Goal: Task Accomplishment & Management: Manage account settings

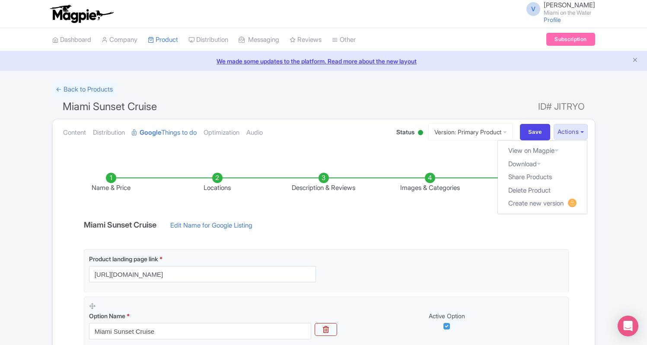
click at [318, 63] on link "We made some updates to the platform. Read more about the new layout" at bounding box center [323, 61] width 637 height 9
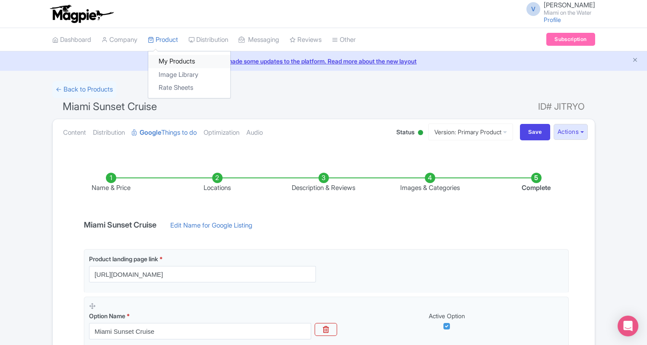
click at [179, 59] on link "My Products" at bounding box center [189, 61] width 82 height 13
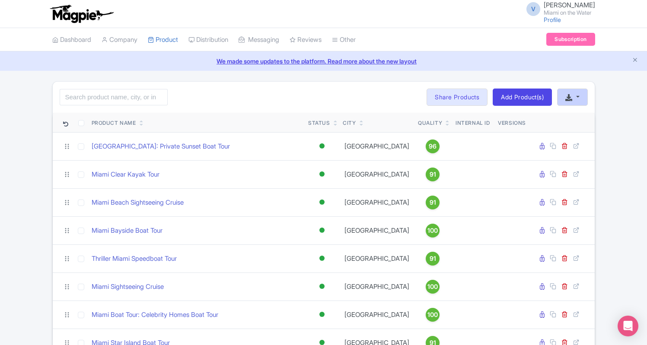
click at [579, 98] on button "button" at bounding box center [572, 97] width 30 height 17
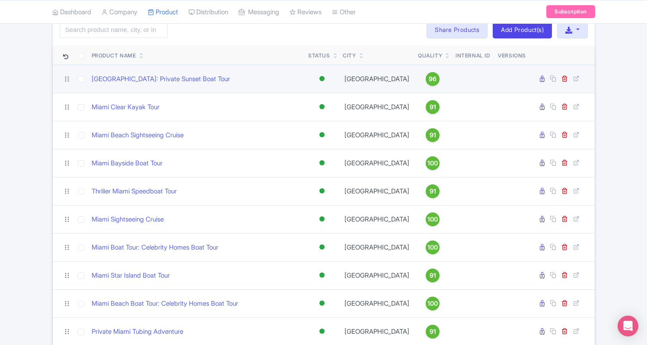
scroll to position [71, 0]
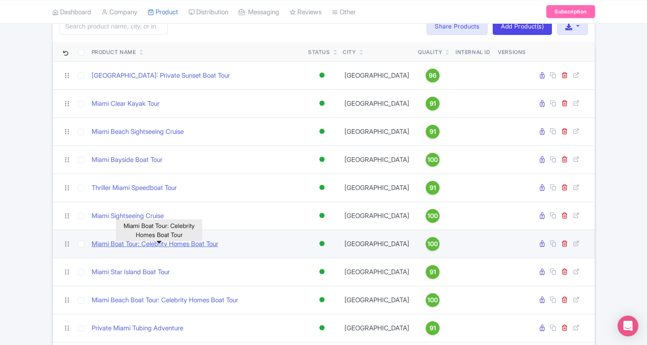
click at [202, 248] on link "Miami Boat Tour: Celebrity Homes Boat Tour" at bounding box center [155, 244] width 127 height 10
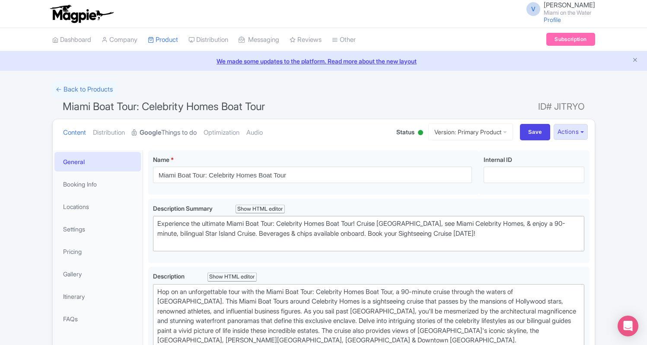
click at [166, 137] on link "Google Things to do" at bounding box center [164, 132] width 65 height 27
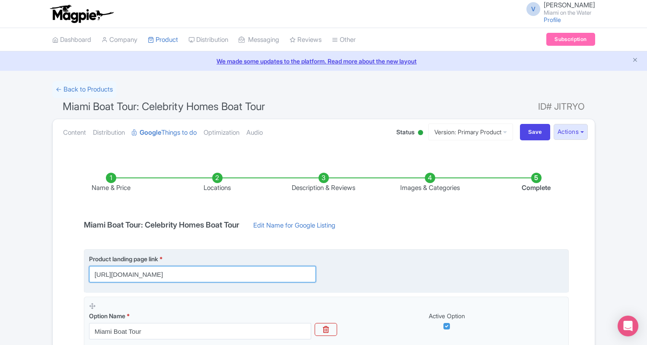
click at [264, 274] on input "https://www.miamionthewater.com/tours/miami-boat-tour/" at bounding box center [202, 274] width 227 height 16
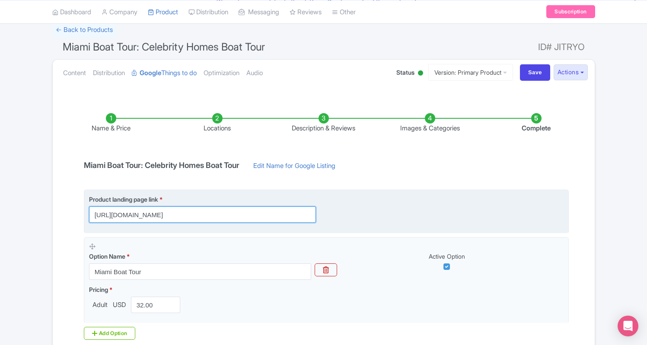
scroll to position [91, 0]
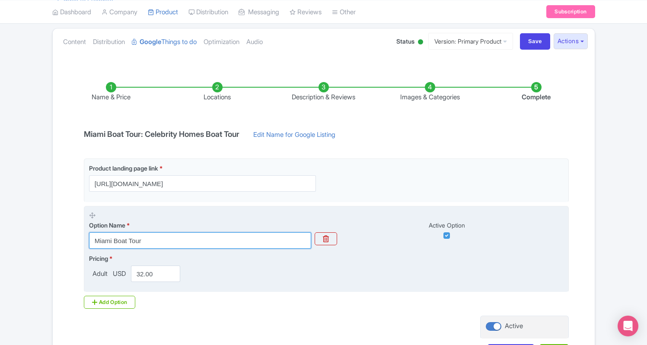
click at [215, 239] on input "Miami Boat Tour" at bounding box center [200, 240] width 222 height 16
type input "Miami Boat Tour"
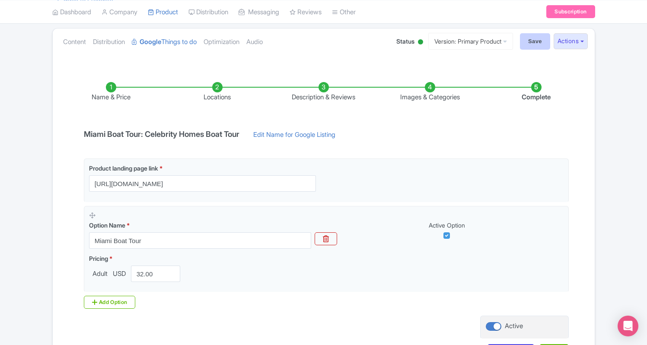
click at [532, 45] on input "Save" at bounding box center [535, 41] width 30 height 16
type input "Saving..."
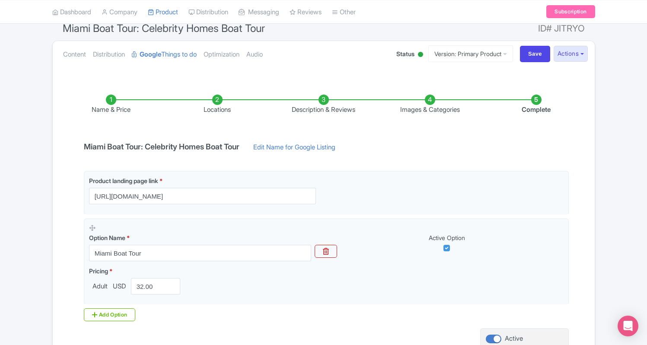
scroll to position [82, 0]
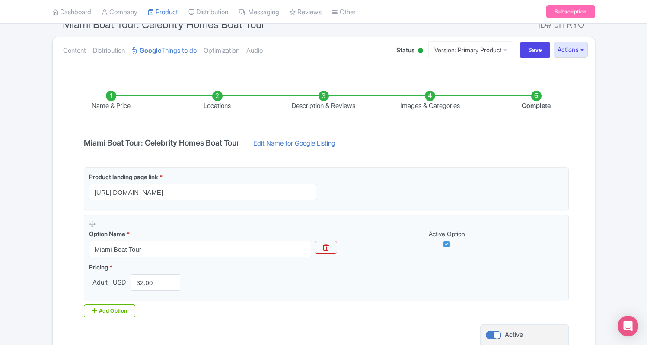
click at [221, 103] on li "Locations" at bounding box center [217, 101] width 106 height 20
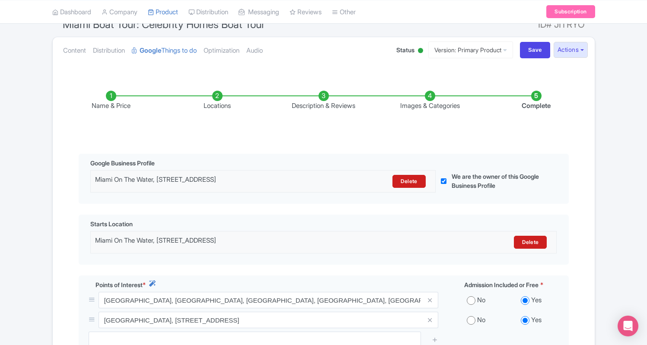
click at [317, 107] on li "Description & Reviews" at bounding box center [324, 101] width 106 height 20
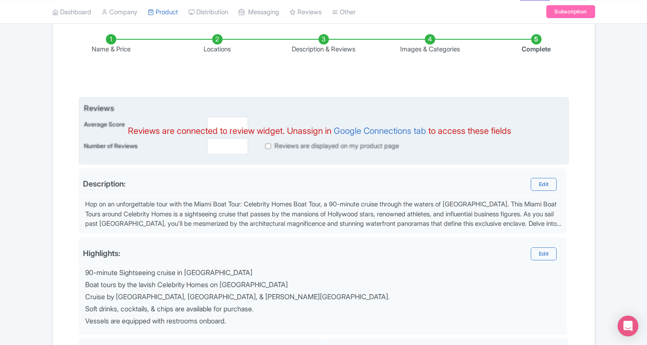
scroll to position [138, 0]
click at [354, 133] on link "Google Connections tab" at bounding box center [380, 131] width 92 height 10
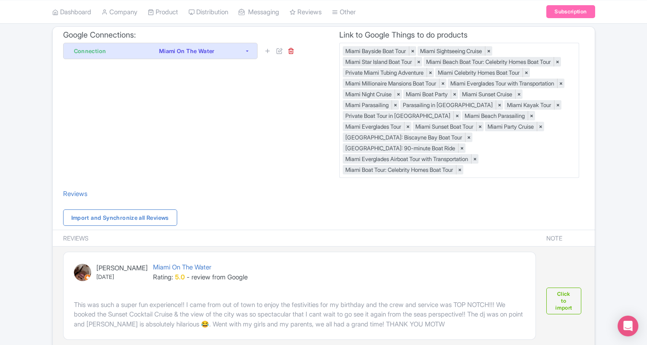
scroll to position [14, 0]
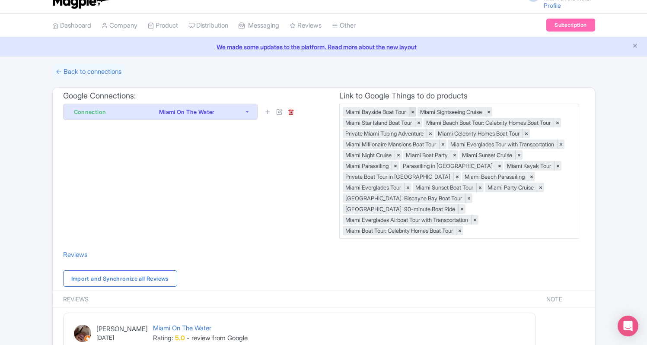
click at [416, 110] on link "×" at bounding box center [412, 112] width 7 height 10
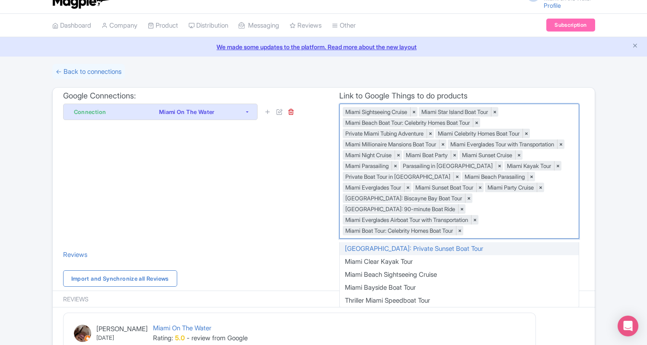
click at [417, 110] on link "×" at bounding box center [413, 112] width 7 height 10
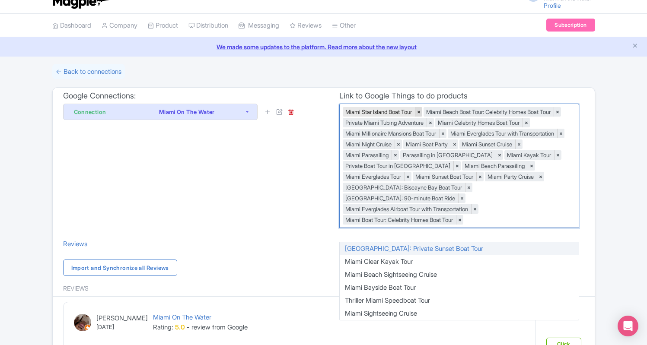
click at [422, 109] on link "×" at bounding box center [418, 112] width 7 height 10
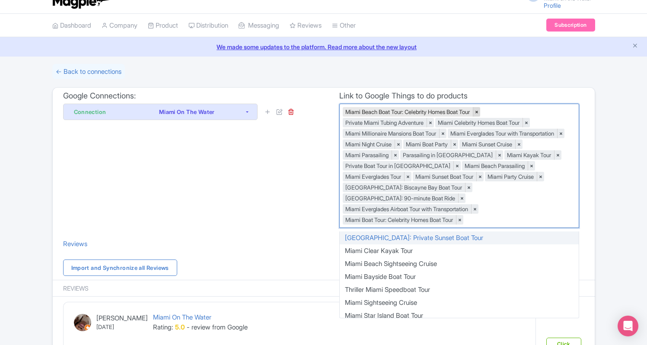
click at [480, 110] on link "×" at bounding box center [476, 112] width 7 height 10
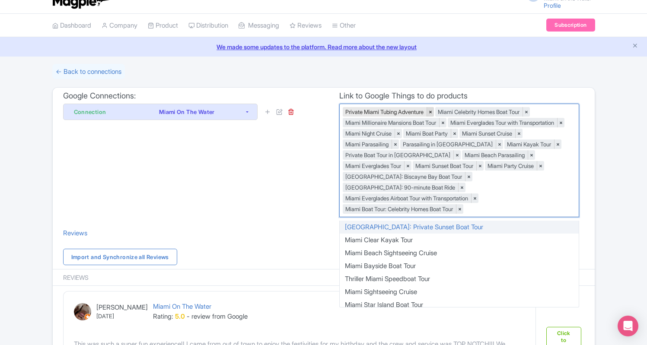
click at [434, 112] on link "×" at bounding box center [430, 112] width 7 height 10
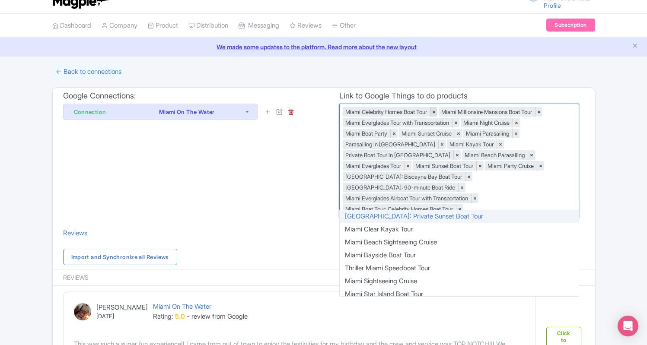
click at [437, 114] on link "×" at bounding box center [433, 112] width 7 height 10
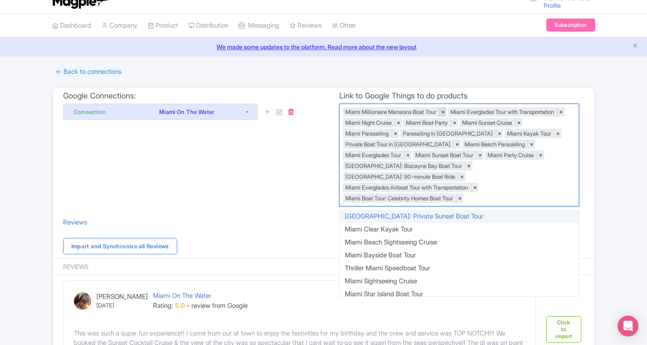
click at [446, 111] on link "×" at bounding box center [442, 112] width 7 height 10
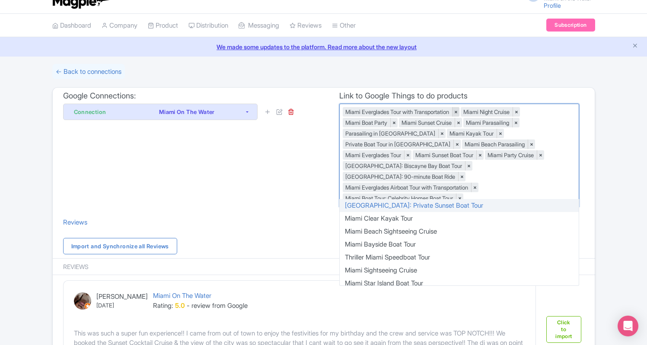
click at [459, 111] on link "×" at bounding box center [455, 112] width 7 height 10
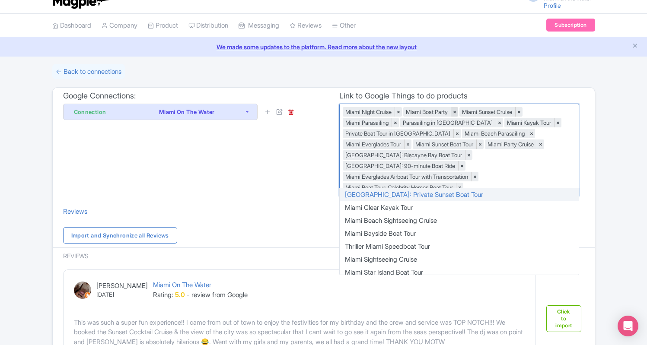
click at [458, 112] on link "×" at bounding box center [454, 112] width 7 height 10
click at [401, 111] on link "×" at bounding box center [398, 112] width 7 height 10
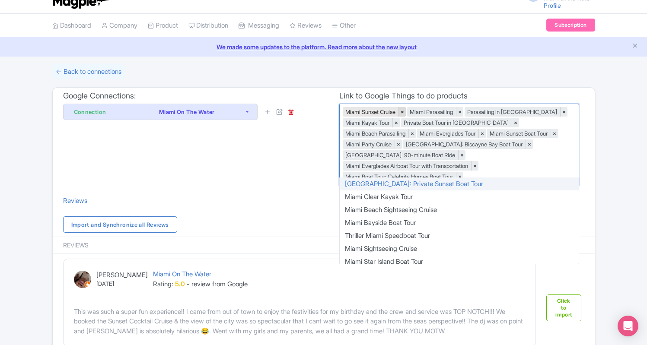
click at [406, 111] on link "×" at bounding box center [401, 112] width 7 height 10
click at [399, 113] on link "×" at bounding box center [395, 112] width 7 height 10
click at [438, 112] on link "×" at bounding box center [441, 112] width 7 height 10
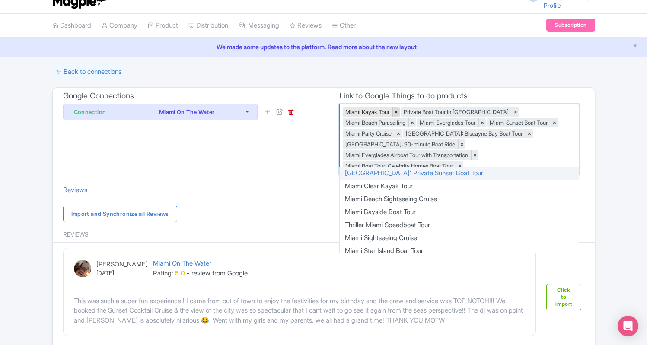
click at [398, 110] on link "×" at bounding box center [395, 112] width 7 height 10
click at [453, 110] on link "×" at bounding box center [456, 112] width 7 height 10
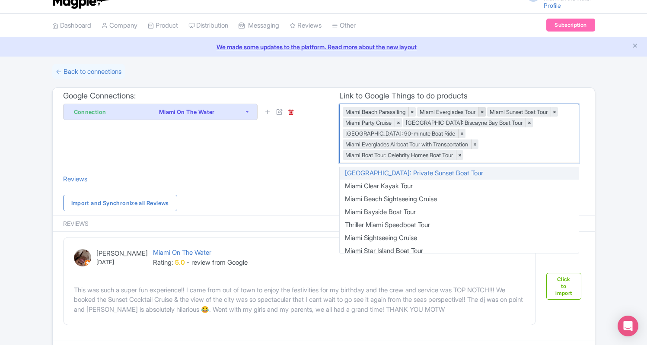
click at [486, 108] on link "×" at bounding box center [481, 112] width 7 height 10
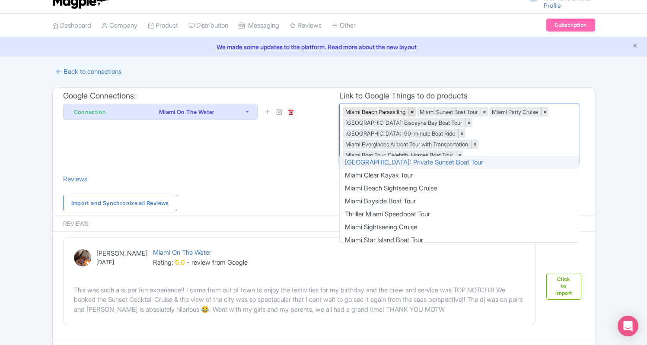
click at [415, 113] on link "×" at bounding box center [411, 112] width 7 height 10
click at [414, 113] on link "×" at bounding box center [409, 112] width 7 height 10
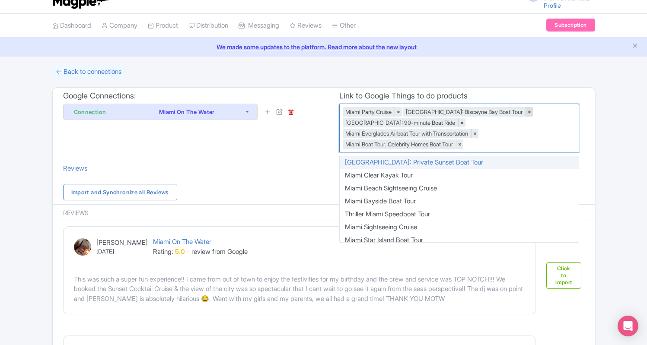
click at [525, 114] on link "×" at bounding box center [528, 112] width 7 height 10
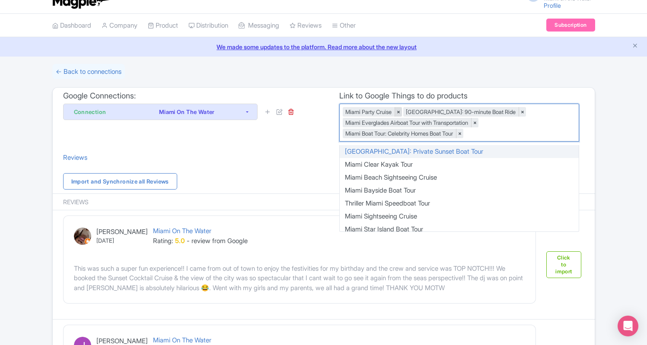
click at [401, 112] on link "×" at bounding box center [398, 112] width 7 height 10
click at [458, 113] on link "×" at bounding box center [461, 112] width 7 height 10
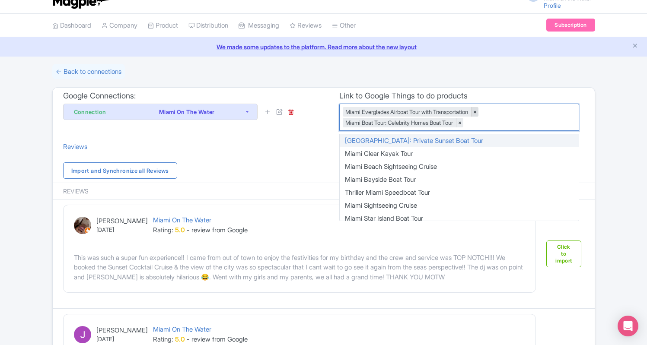
click at [478, 112] on link "×" at bounding box center [474, 112] width 7 height 10
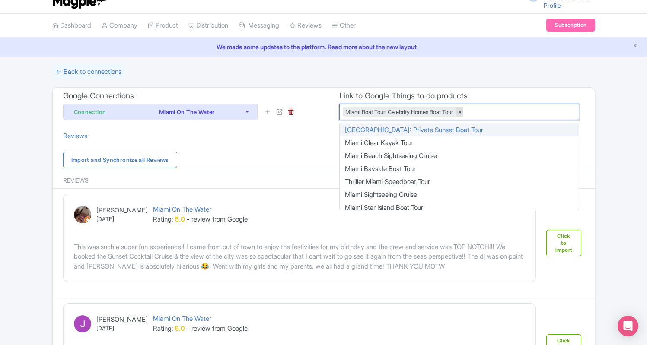
click at [463, 113] on link "×" at bounding box center [459, 112] width 7 height 10
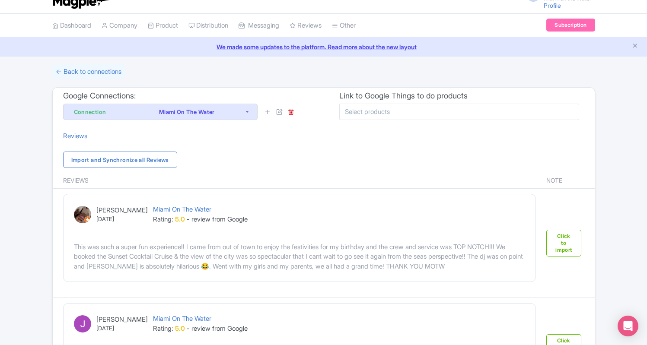
click at [530, 73] on div "← Back to connections" at bounding box center [323, 72] width 543 height 10
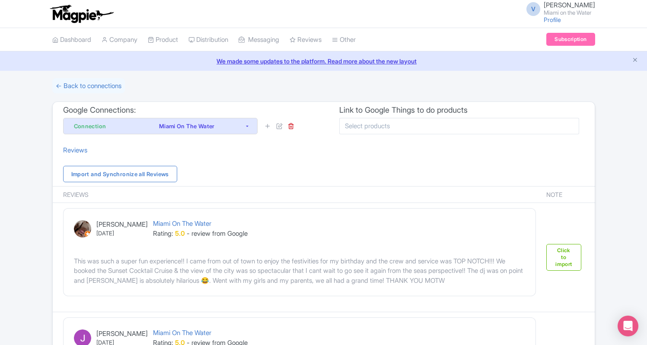
scroll to position [0, 0]
click at [64, 39] on link "Dashboard" at bounding box center [71, 40] width 39 height 24
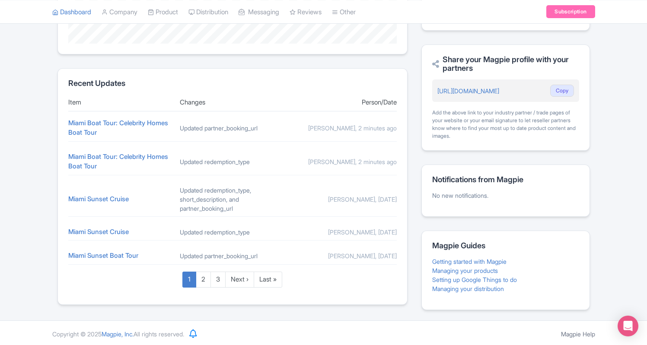
scroll to position [312, 0]
click at [113, 201] on link "Miami Sunset Cruise" at bounding box center [98, 199] width 60 height 8
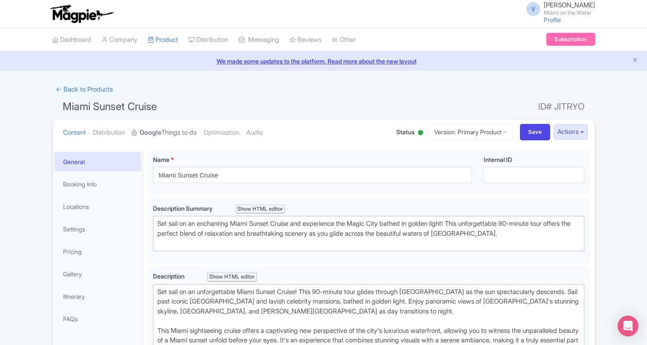
click at [171, 131] on link "Google Things to do" at bounding box center [164, 132] width 65 height 27
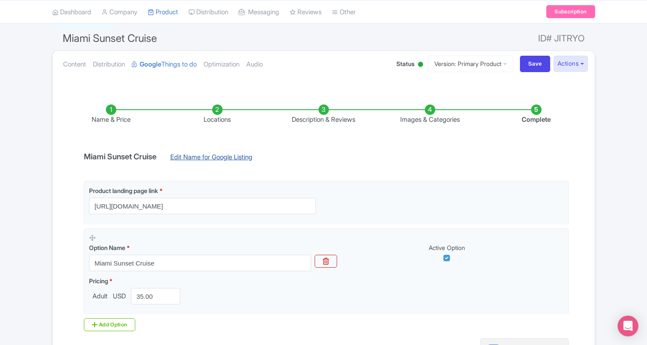
scroll to position [85, 0]
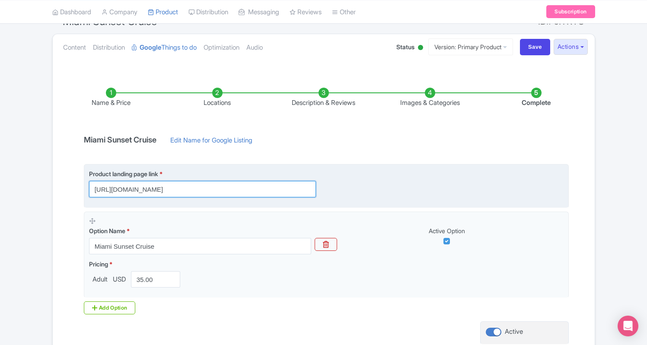
click at [301, 194] on input "https://www.miamionthewater.com/tours/miami-sunset-cruise/" at bounding box center [202, 189] width 227 height 16
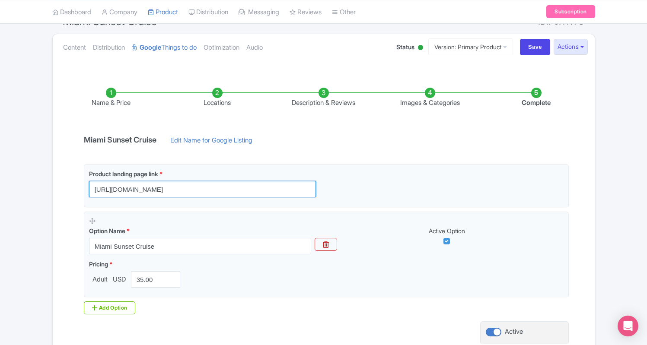
type input "https://www.miamionthewater.com/tours/miami-sunset-cruise/"
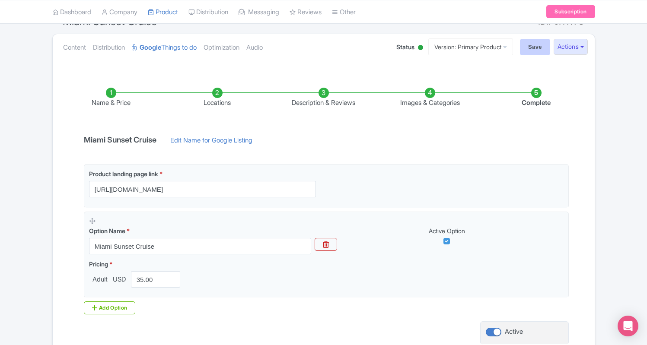
click at [523, 51] on input "Save" at bounding box center [535, 47] width 30 height 16
type input "Saving..."
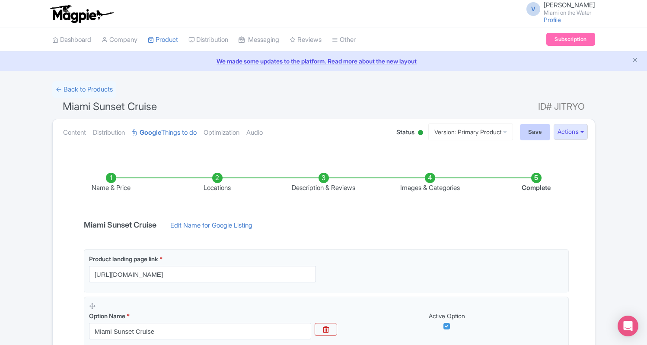
click at [525, 127] on input "Save" at bounding box center [535, 132] width 30 height 16
type input "Saving..."
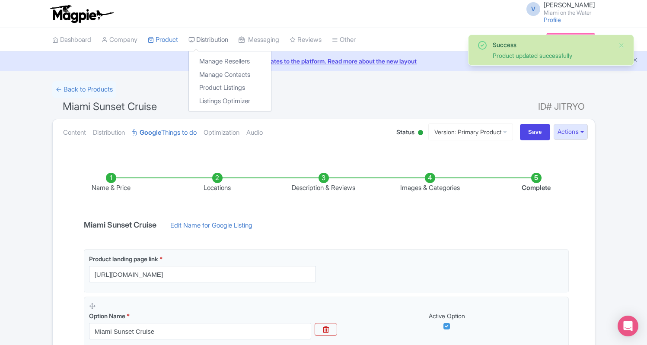
click at [214, 34] on link "Distribution" at bounding box center [208, 40] width 40 height 24
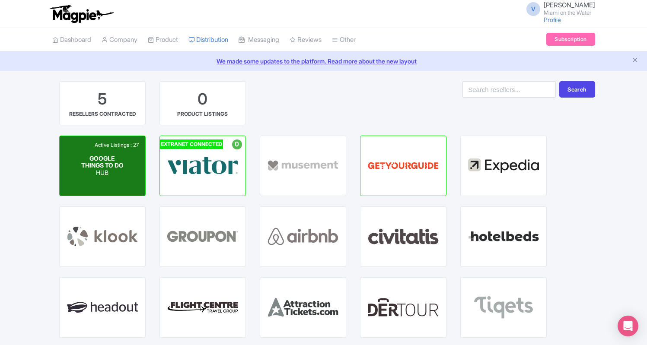
click at [119, 177] on p "HUB" at bounding box center [102, 172] width 43 height 7
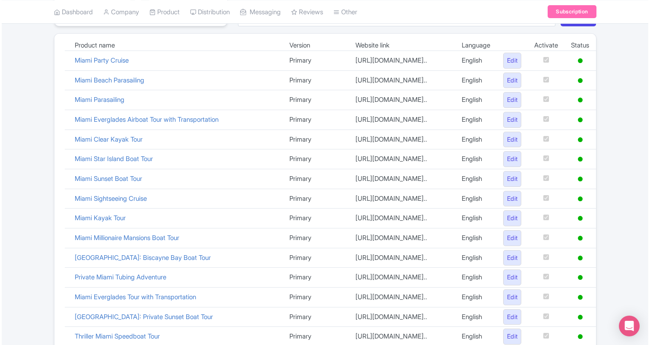
scroll to position [142, 0]
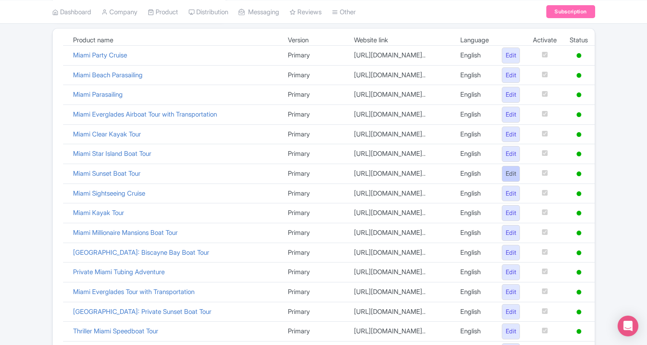
click at [508, 173] on link "Edit" at bounding box center [511, 174] width 19 height 16
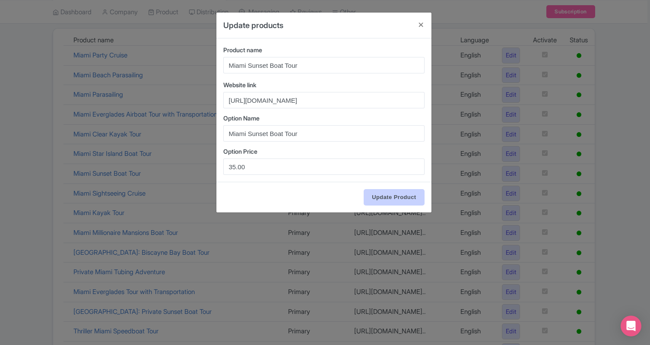
click at [378, 199] on input "Update Product" at bounding box center [394, 197] width 60 height 16
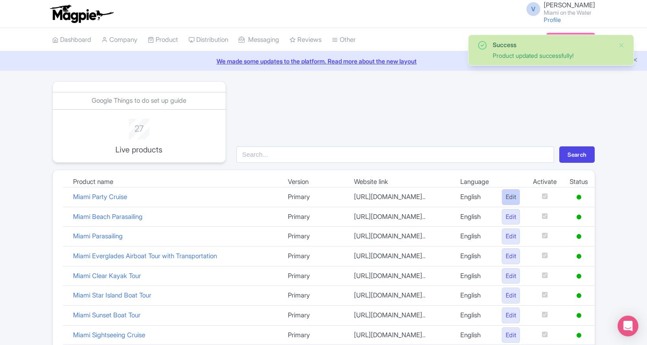
click at [507, 198] on link "Edit" at bounding box center [511, 197] width 19 height 16
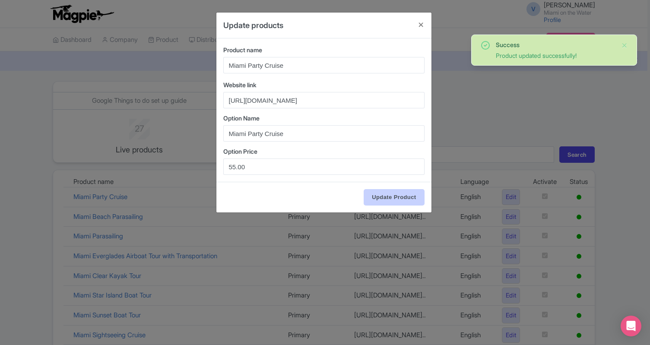
click at [411, 197] on input "Update Product" at bounding box center [394, 197] width 60 height 16
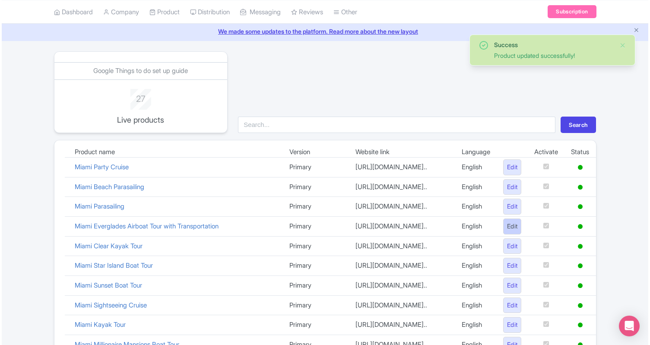
scroll to position [57, 0]
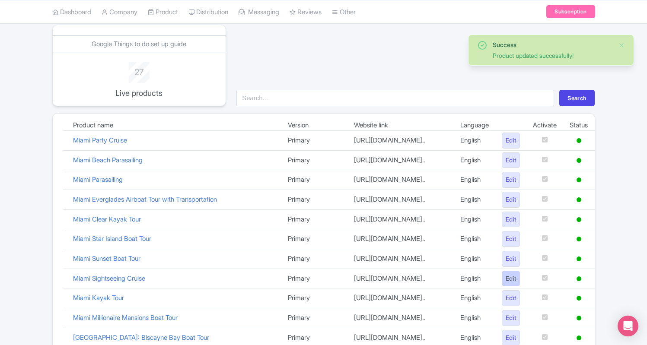
click at [510, 274] on link "Edit" at bounding box center [511, 279] width 19 height 16
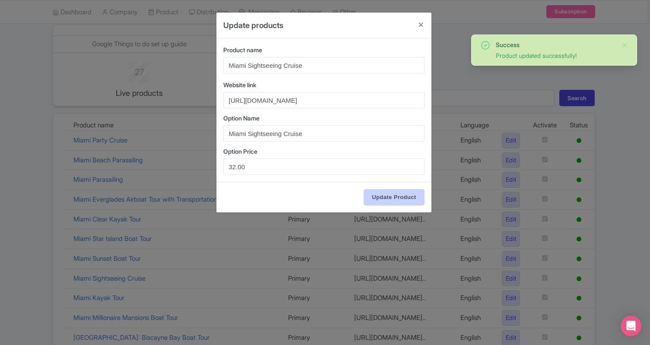
click at [386, 194] on input "Update Product" at bounding box center [394, 197] width 60 height 16
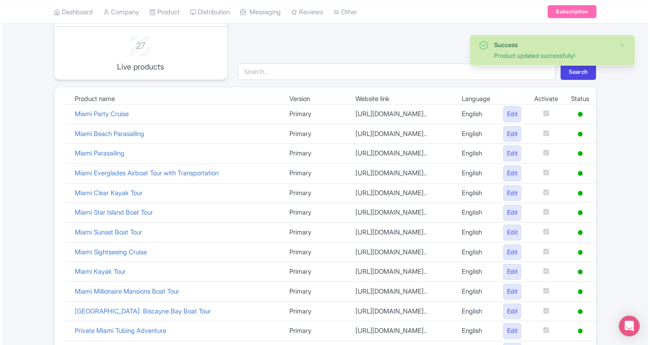
scroll to position [89, 0]
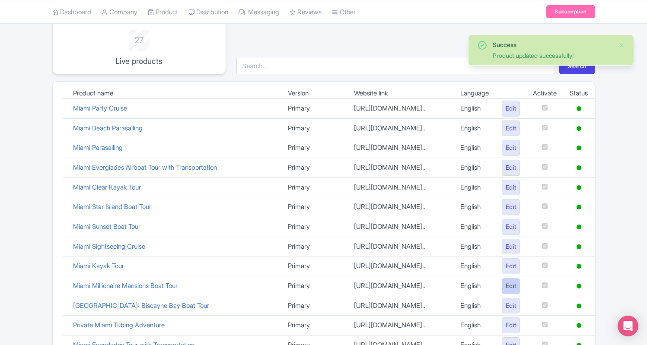
click at [504, 283] on link "Edit" at bounding box center [511, 286] width 19 height 16
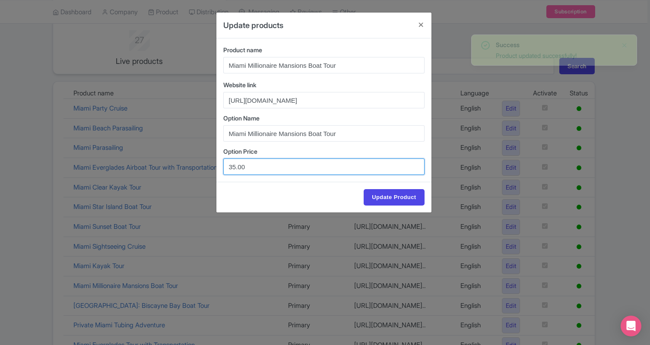
click at [234, 169] on input "35.00" at bounding box center [323, 167] width 201 height 16
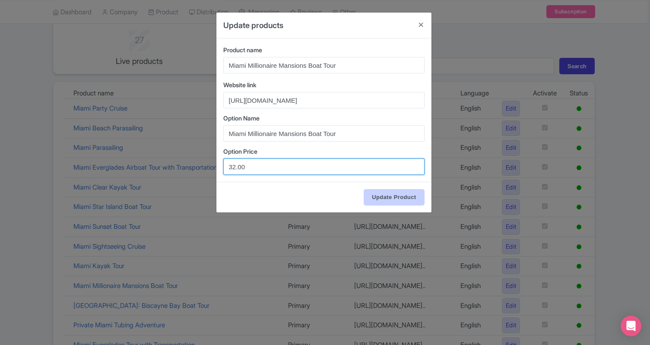
type input "32.00"
click at [387, 203] on input "Update Product" at bounding box center [394, 197] width 60 height 16
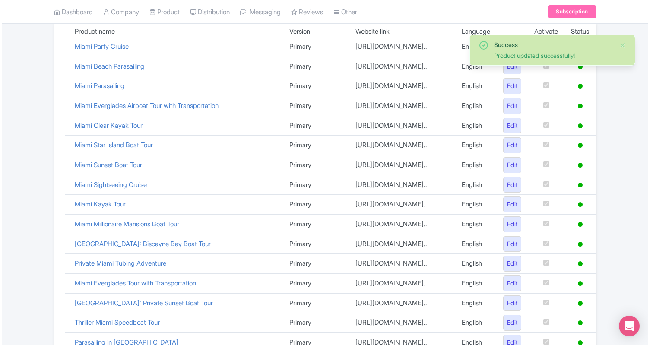
scroll to position [162, 0]
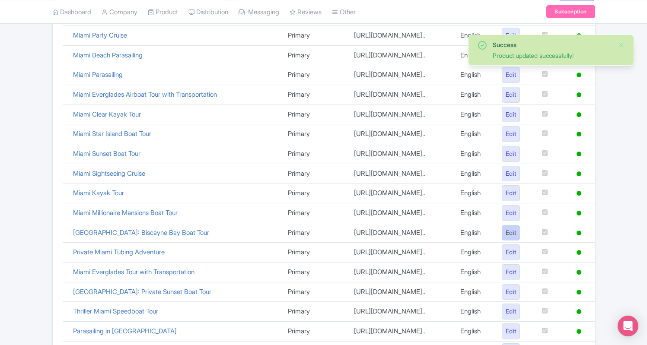
click at [502, 229] on link "Edit" at bounding box center [511, 233] width 19 height 16
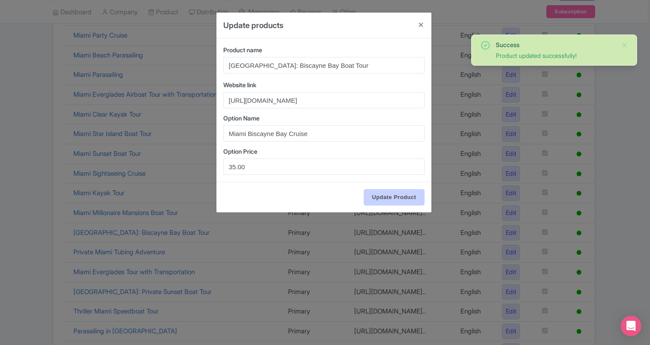
click at [404, 197] on input "Update Product" at bounding box center [394, 197] width 60 height 16
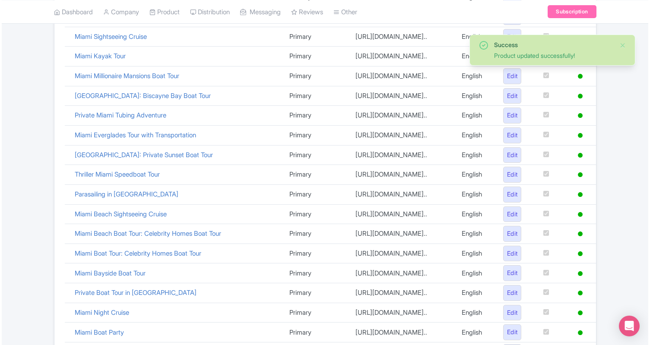
scroll to position [307, 0]
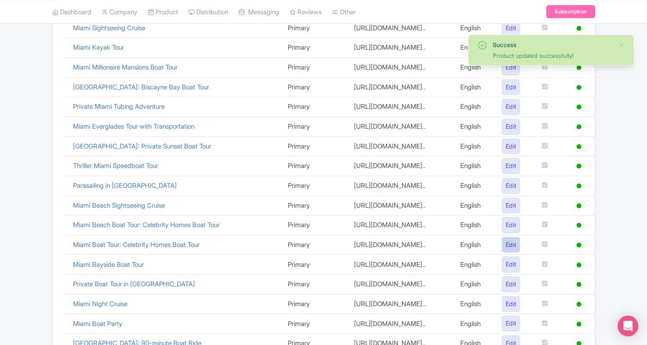
click at [505, 237] on link "Edit" at bounding box center [511, 245] width 19 height 16
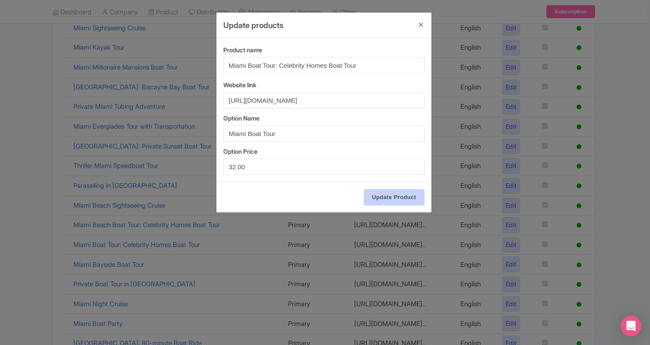
click at [397, 204] on input "Update Product" at bounding box center [394, 197] width 60 height 16
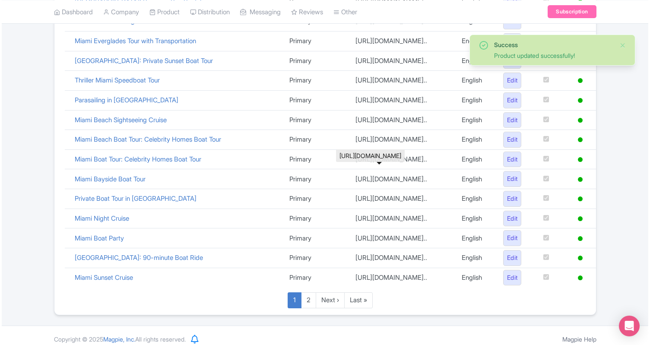
scroll to position [392, 0]
click at [506, 272] on link "Edit" at bounding box center [511, 279] width 19 height 16
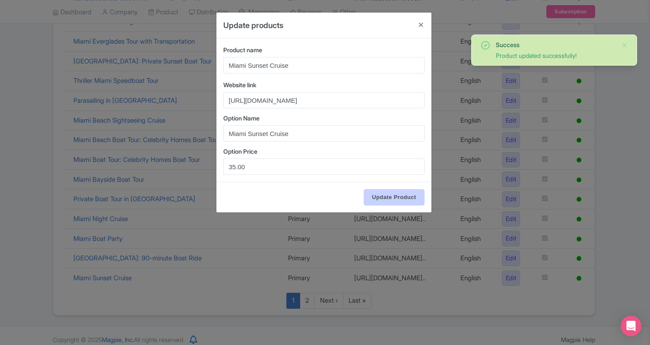
click at [388, 196] on input "Update Product" at bounding box center [394, 197] width 60 height 16
